Goal: Communication & Community: Connect with others

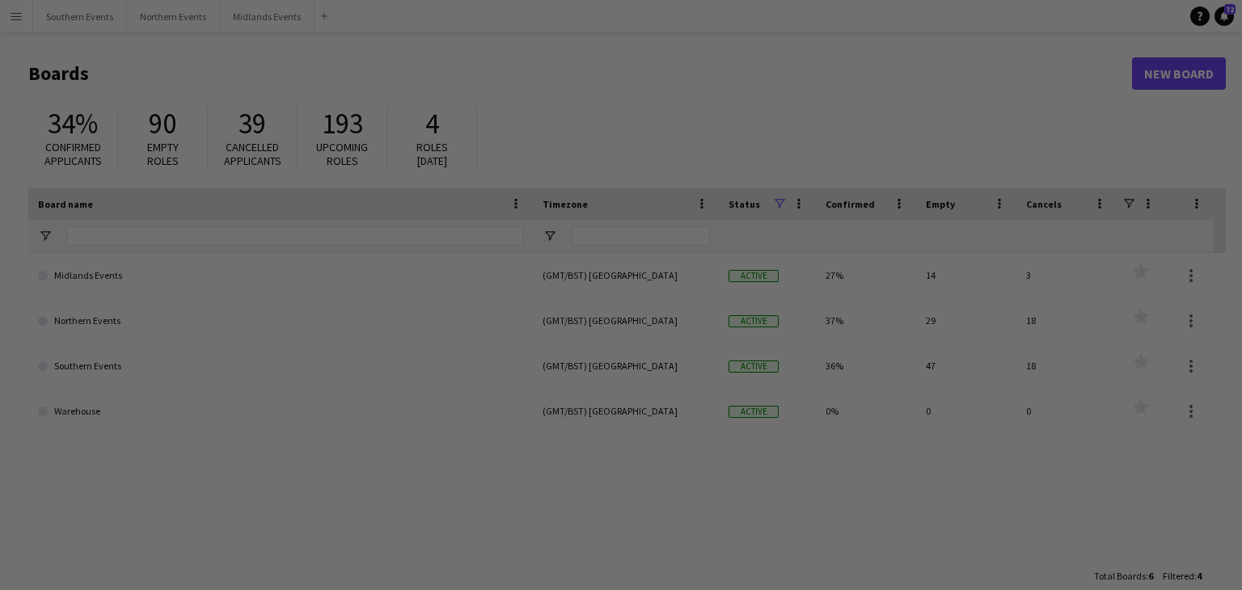
click at [116, 322] on div at bounding box center [627, 298] width 1254 height 596
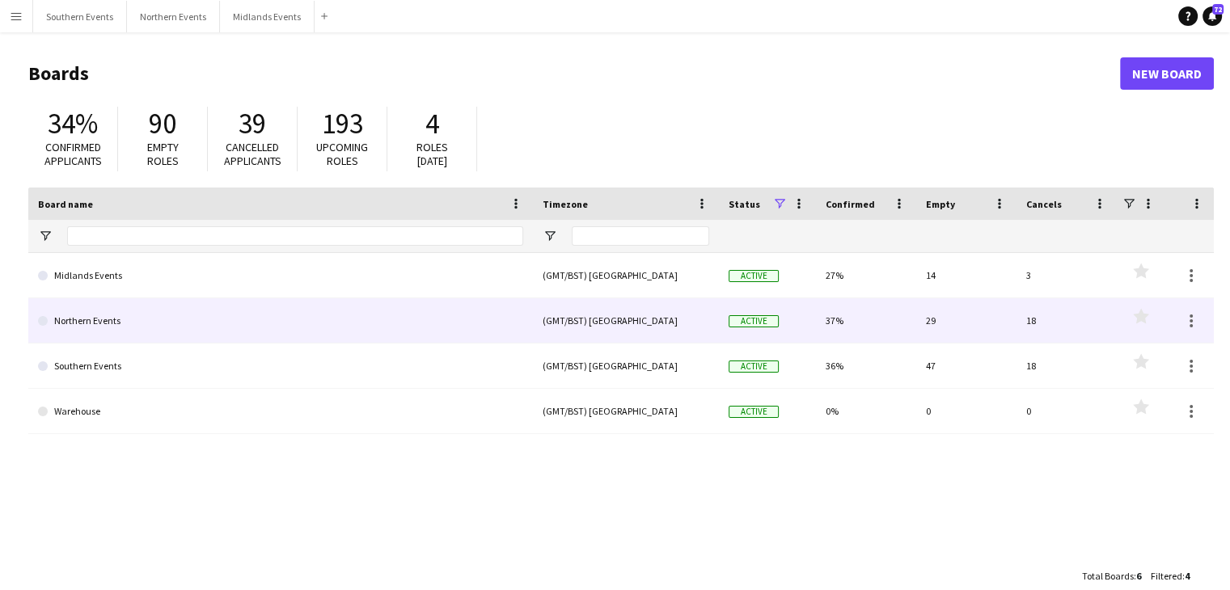
click at [175, 310] on link "Northern Events" at bounding box center [280, 320] width 485 height 45
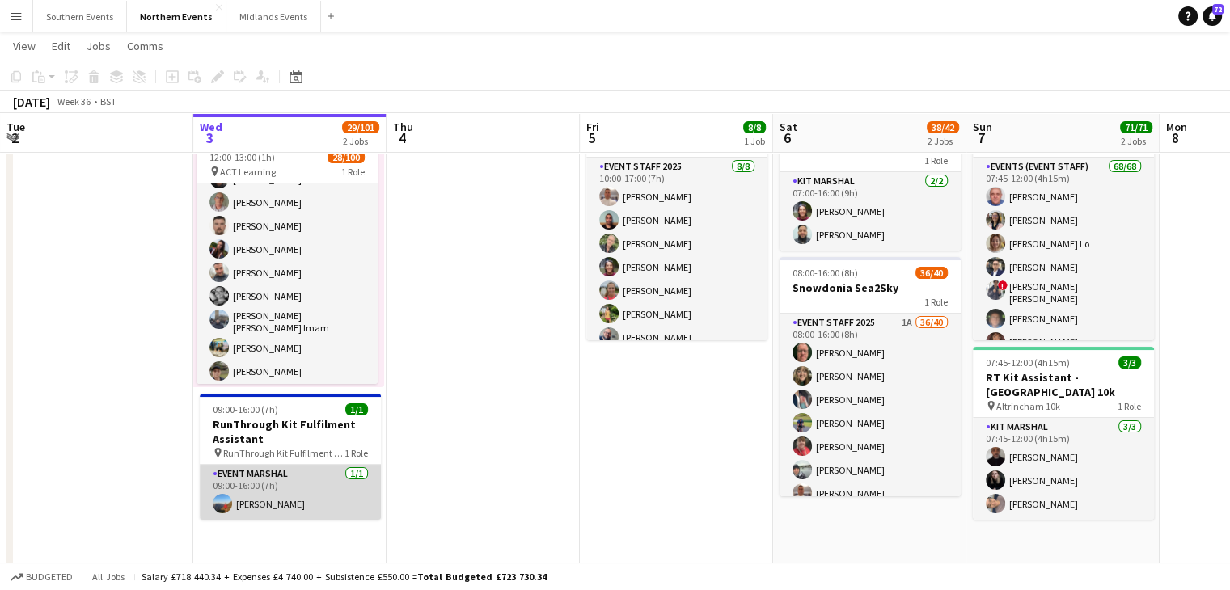
scroll to position [87, 0]
click at [285, 479] on app-card-role "Event Marshal [DATE] 09:00-16:00 (7h) [PERSON_NAME]" at bounding box center [290, 491] width 181 height 55
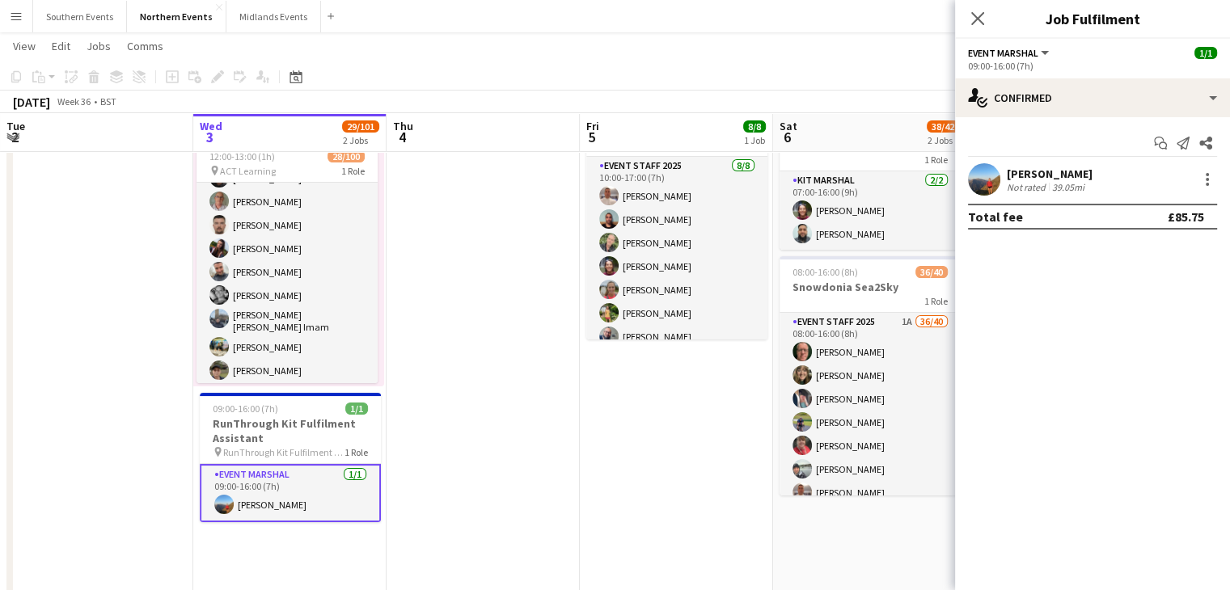
click at [1156, 156] on div "Start chat Send notification Share" at bounding box center [1092, 143] width 249 height 27
click at [1157, 150] on app-icon "Start chat" at bounding box center [1160, 143] width 23 height 23
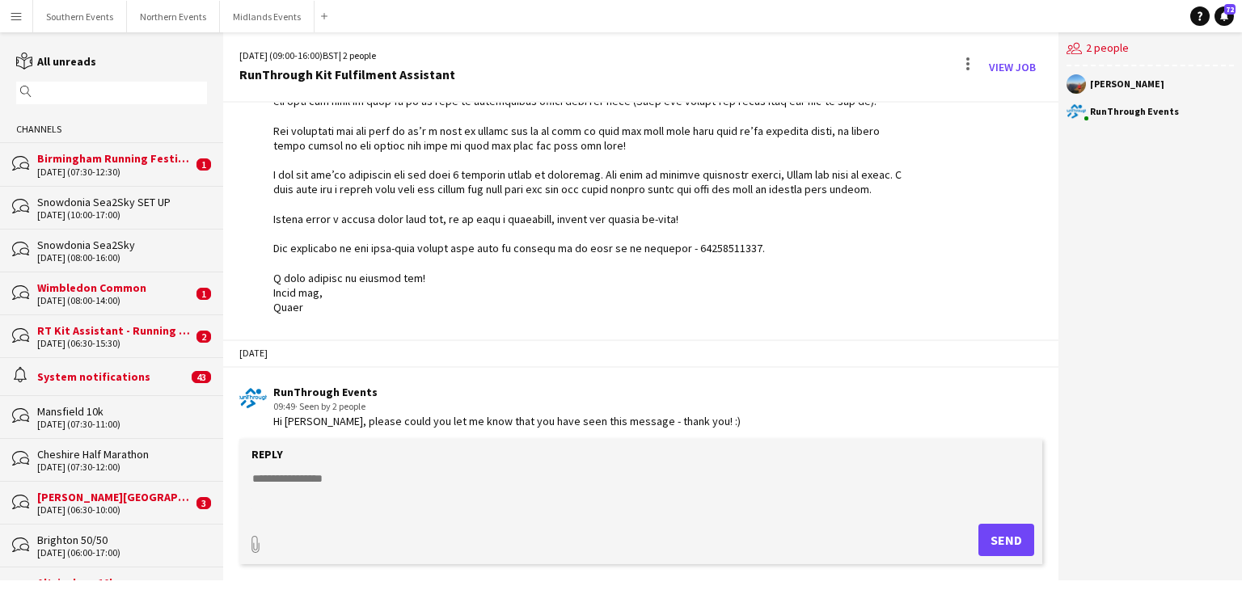
scroll to position [364, 0]
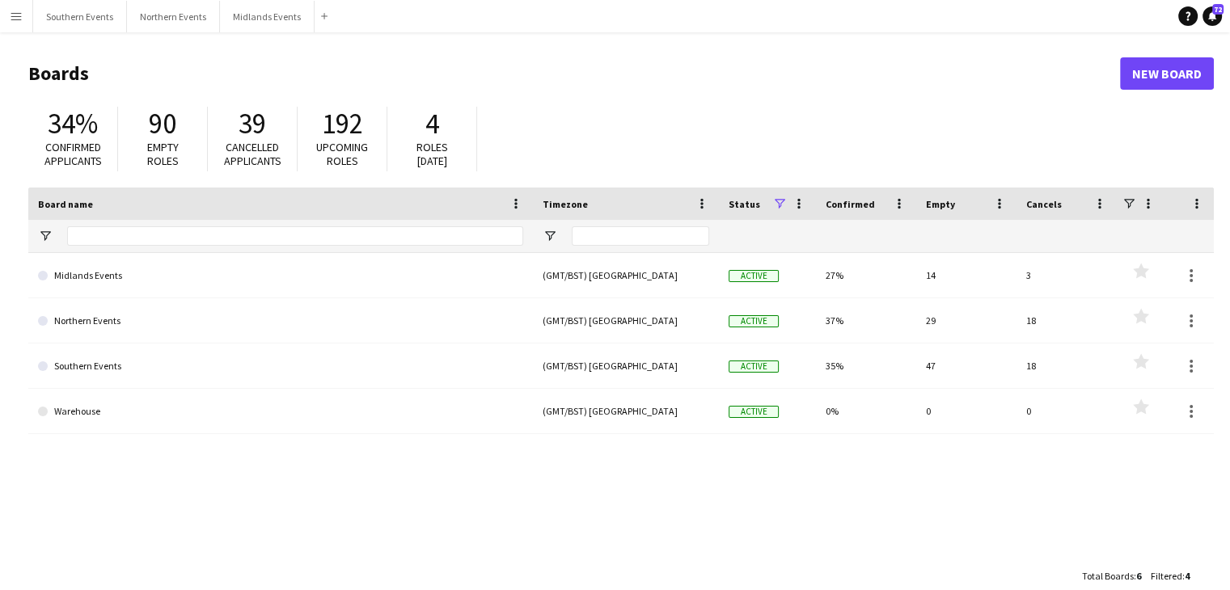
click at [440, 154] on span "Roles [DATE]" at bounding box center [432, 154] width 32 height 28
click at [440, 117] on div "4" at bounding box center [431, 124] width 57 height 34
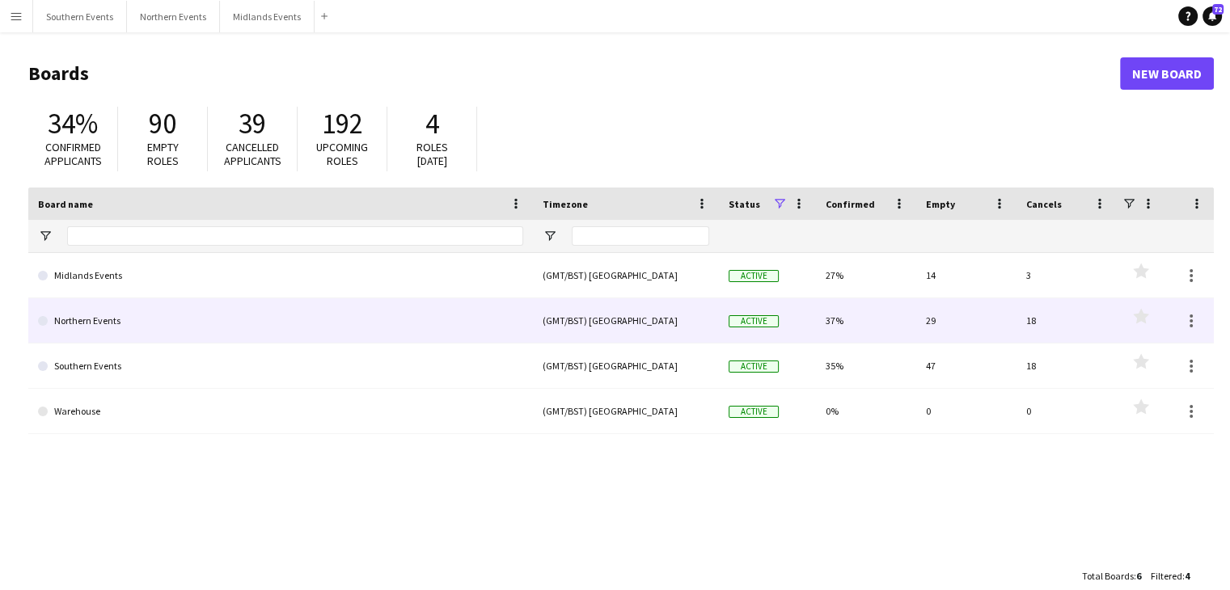
click at [131, 330] on link "Northern Events" at bounding box center [280, 320] width 485 height 45
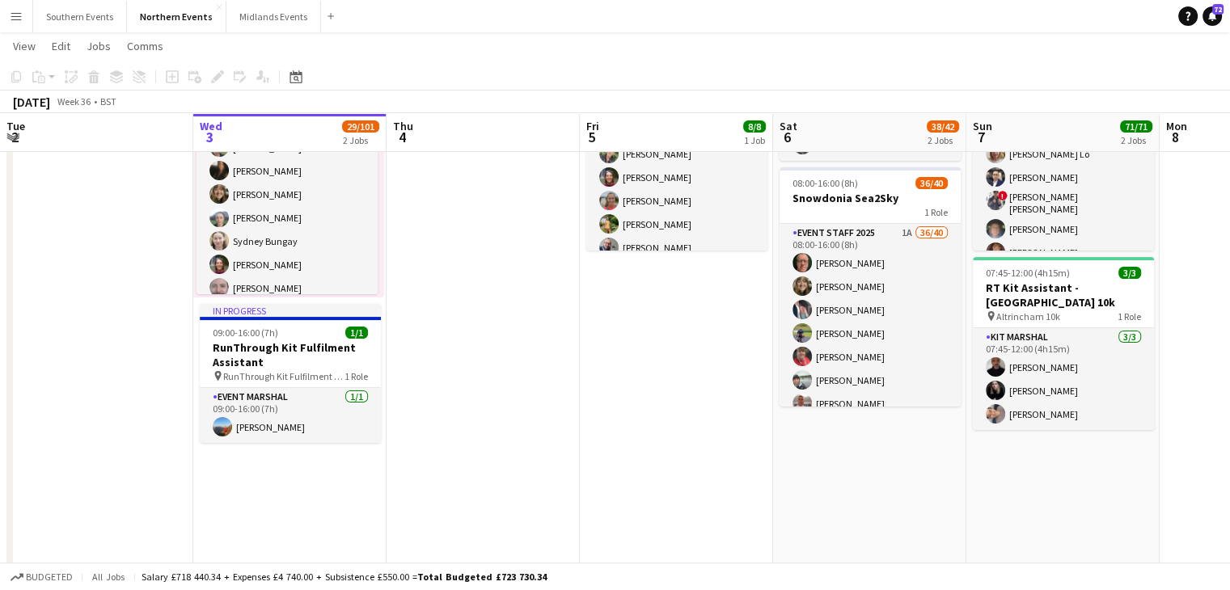
scroll to position [178, 0]
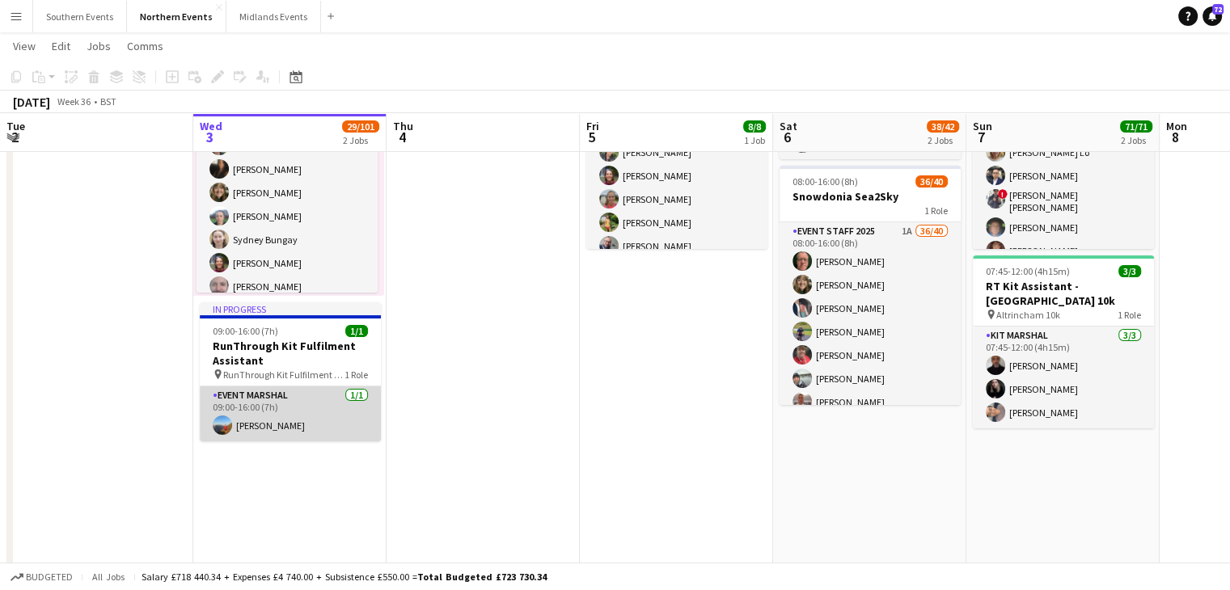
click at [302, 400] on app-card-role "Event Marshal [DATE] 09:00-16:00 (7h) [PERSON_NAME]" at bounding box center [290, 413] width 181 height 55
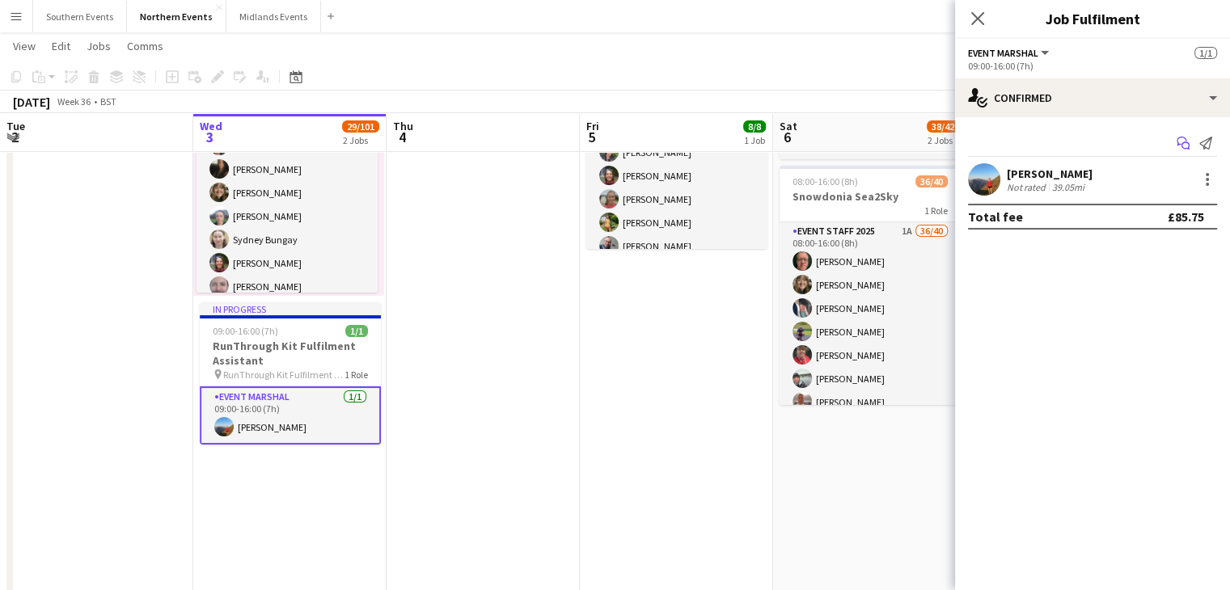
click at [1180, 143] on icon "Start chat" at bounding box center [1182, 143] width 13 height 13
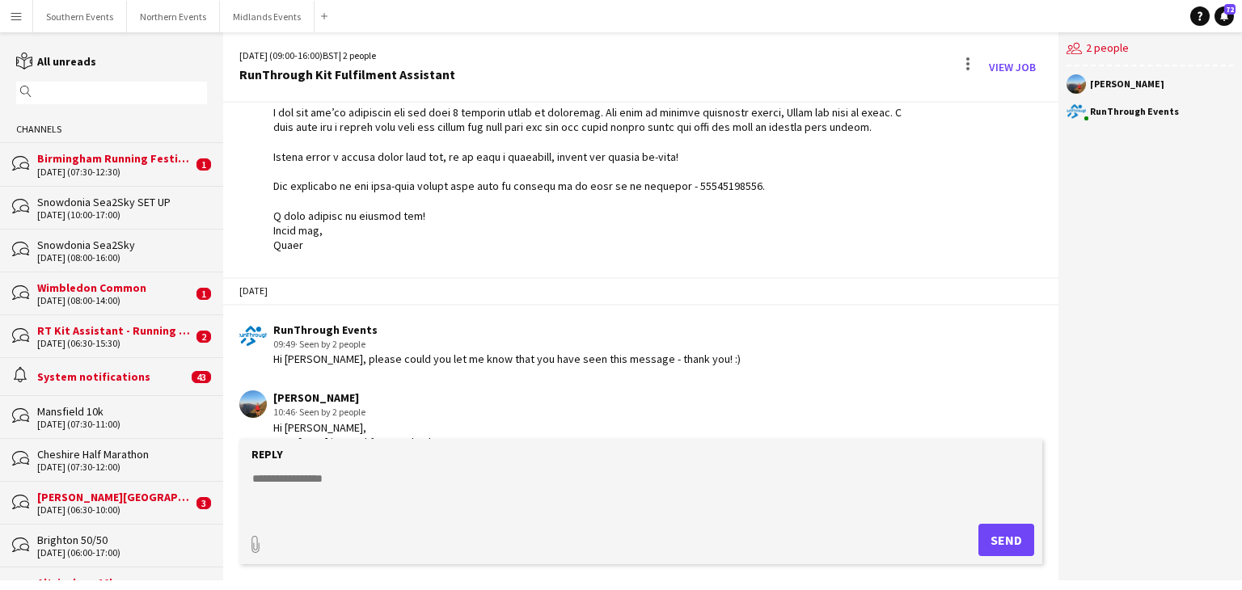
scroll to position [364, 0]
